Goal: Information Seeking & Learning: Learn about a topic

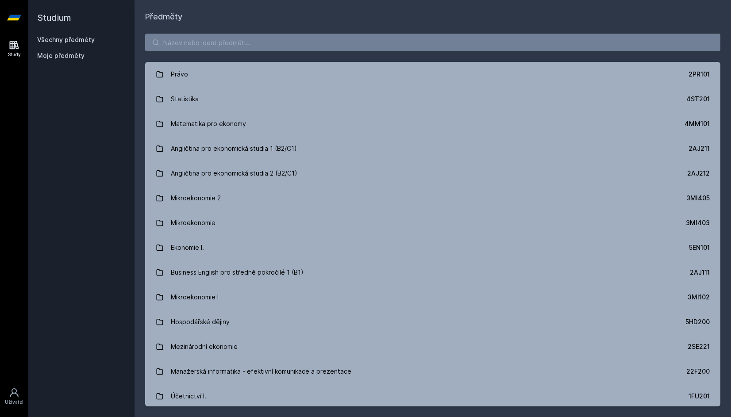
click at [610, 39] on div "[PERSON_NAME] dostávat tipy ohledně studia, nových testů, hodnocení učitelů a p…" at bounding box center [365, 39] width 731 height 79
click at [364, 58] on button "Ne" at bounding box center [367, 57] width 32 height 22
click at [382, 46] on input "search" at bounding box center [432, 43] width 575 height 18
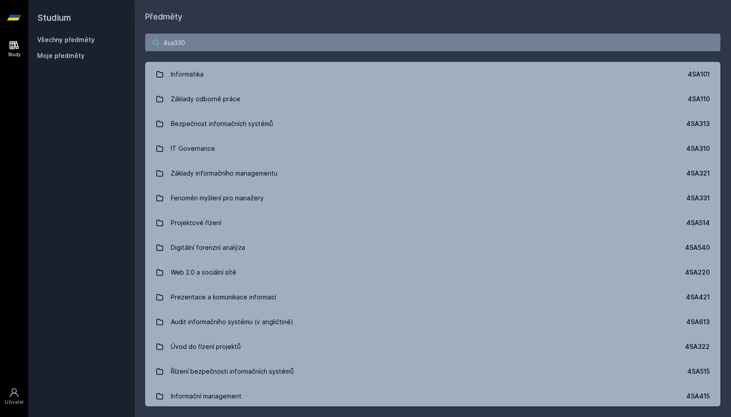
type input "4sa330"
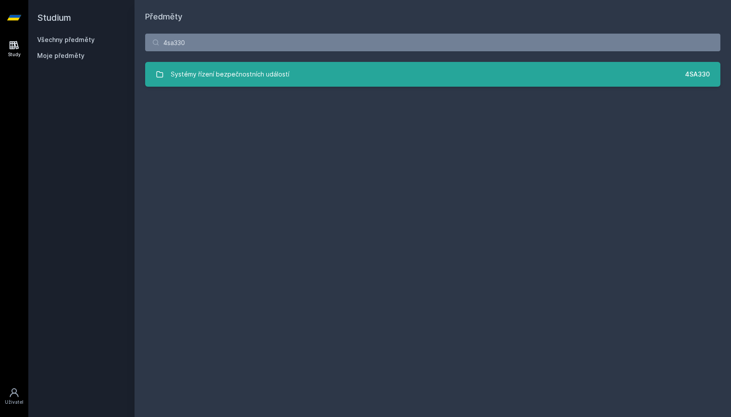
click at [297, 74] on link "Systémy řízení bezpečnostních událostí 4SA330" at bounding box center [432, 74] width 575 height 25
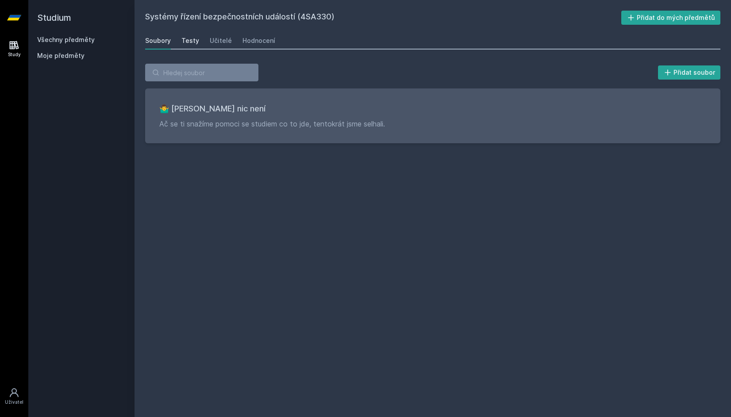
click at [195, 39] on div "Soubory Testy Učitelé Hodnocení" at bounding box center [432, 41] width 575 height 18
click at [195, 39] on div "Testy" at bounding box center [190, 40] width 18 height 9
click at [186, 47] on link "Testy" at bounding box center [190, 41] width 18 height 18
click at [303, 30] on div "Systémy řízení bezpečnostních událostí (4SA330) Přidat do mých předmětů [GEOGRA…" at bounding box center [432, 209] width 575 height 396
click at [235, 39] on div "Soubory Testy Učitelé Hodnocení" at bounding box center [432, 41] width 575 height 18
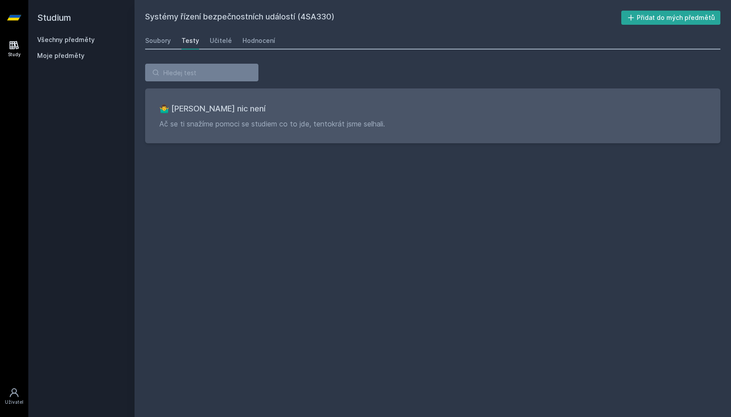
click at [230, 41] on div "Soubory Testy Učitelé Hodnocení" at bounding box center [432, 41] width 575 height 18
click at [226, 41] on div "Učitelé" at bounding box center [221, 40] width 22 height 9
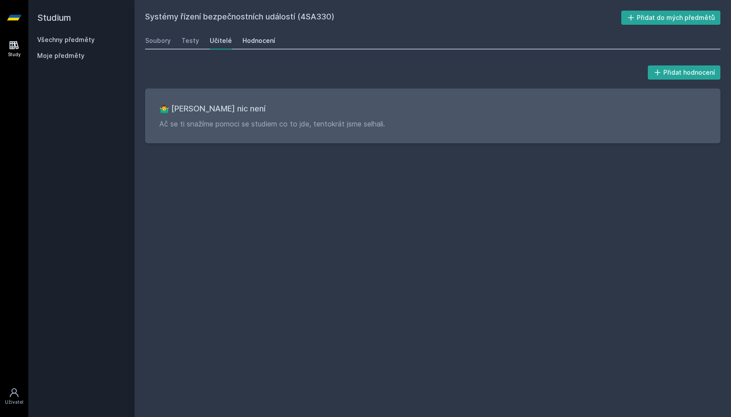
click at [261, 42] on div "Hodnocení" at bounding box center [258, 40] width 33 height 9
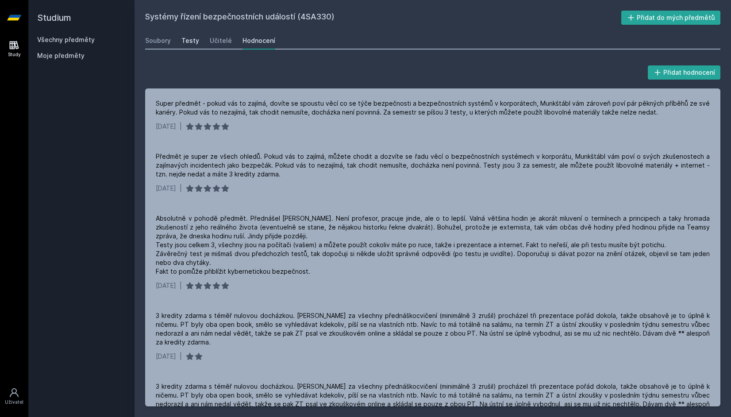
click at [186, 42] on div "Testy" at bounding box center [190, 40] width 18 height 9
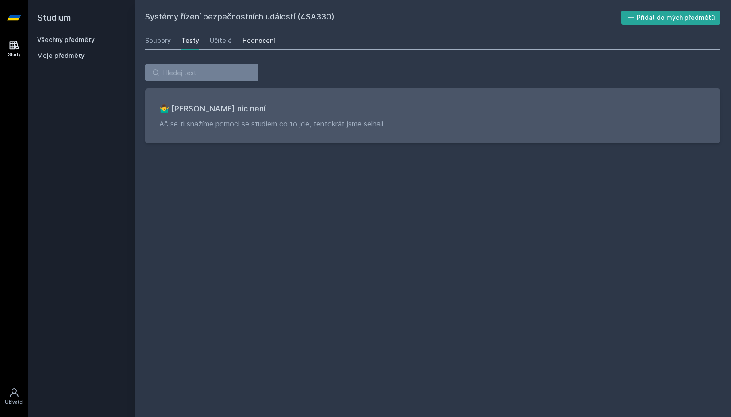
click at [254, 38] on div "Hodnocení" at bounding box center [258, 40] width 33 height 9
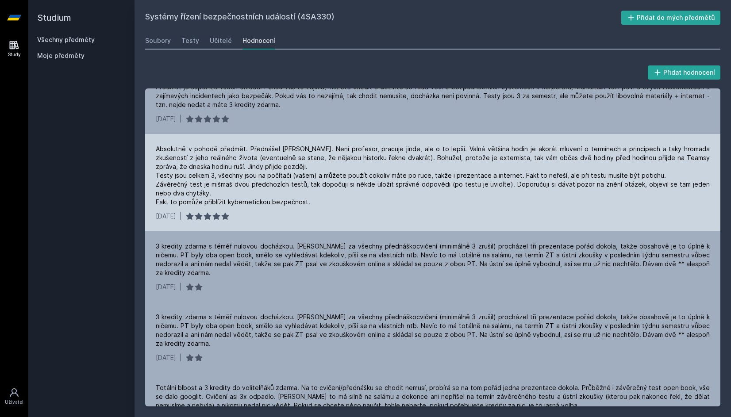
scroll to position [80, 0]
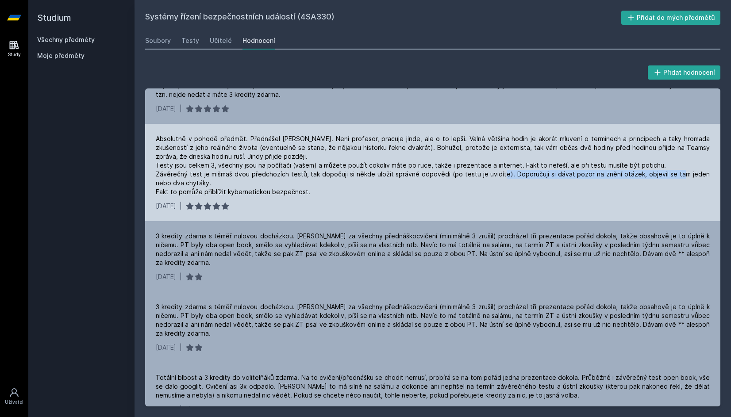
drag, startPoint x: 502, startPoint y: 173, endPoint x: 681, endPoint y: 173, distance: 179.1
click at [681, 173] on div "Absolutně v pohodě předmět. Přednášel [PERSON_NAME]. Není profesor, pracuje jin…" at bounding box center [433, 165] width 554 height 62
click at [339, 197] on div "Absolutně v pohodě předmět. Přednášel [PERSON_NAME]. Není profesor, pracuje jin…" at bounding box center [432, 172] width 575 height 97
drag, startPoint x: 156, startPoint y: 192, endPoint x: 322, endPoint y: 195, distance: 166.3
click at [322, 195] on div "Absolutně v pohodě předmět. Přednášel [PERSON_NAME]. Není profesor, pracuje jin…" at bounding box center [433, 165] width 554 height 62
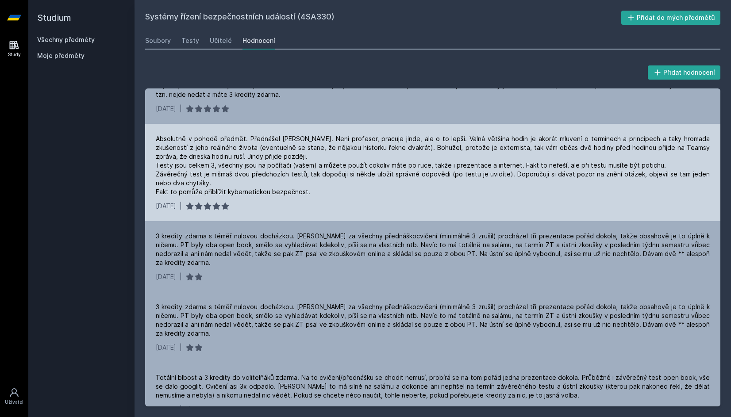
click at [243, 173] on div "Absolutně v pohodě předmět. Přednášel [PERSON_NAME]. Není profesor, pracuje jin…" at bounding box center [433, 165] width 554 height 62
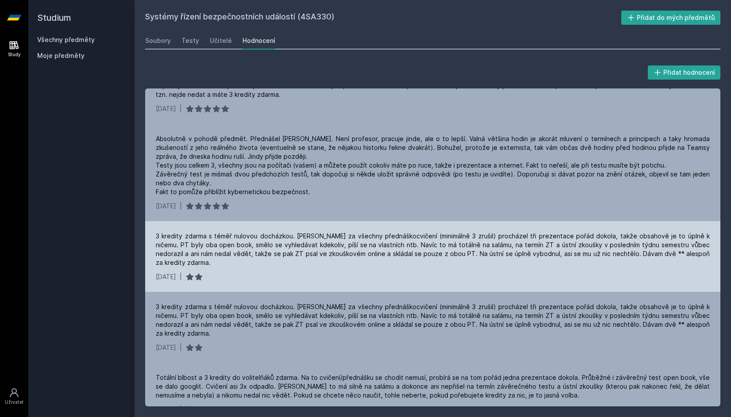
scroll to position [0, 0]
